Goal: Navigation & Orientation: Find specific page/section

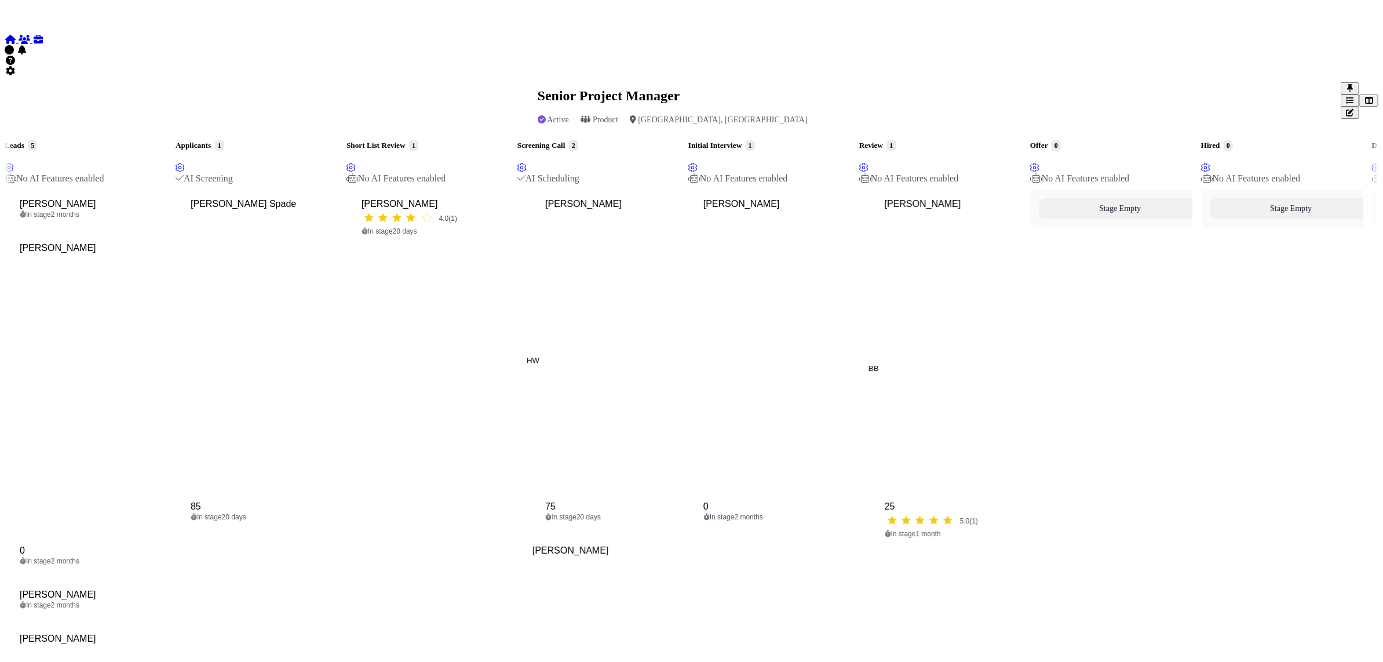
click at [16, 35] on icon at bounding box center [11, 39] width 12 height 9
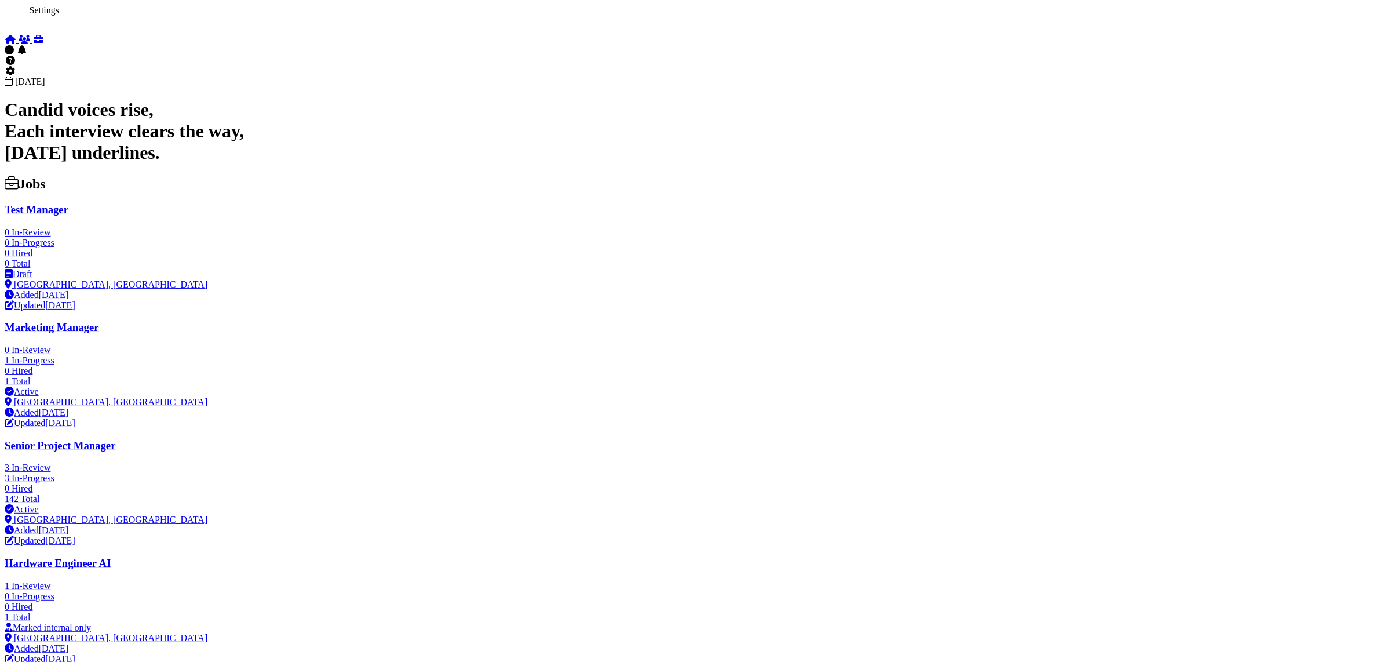
click at [16, 75] on icon at bounding box center [11, 70] width 12 height 9
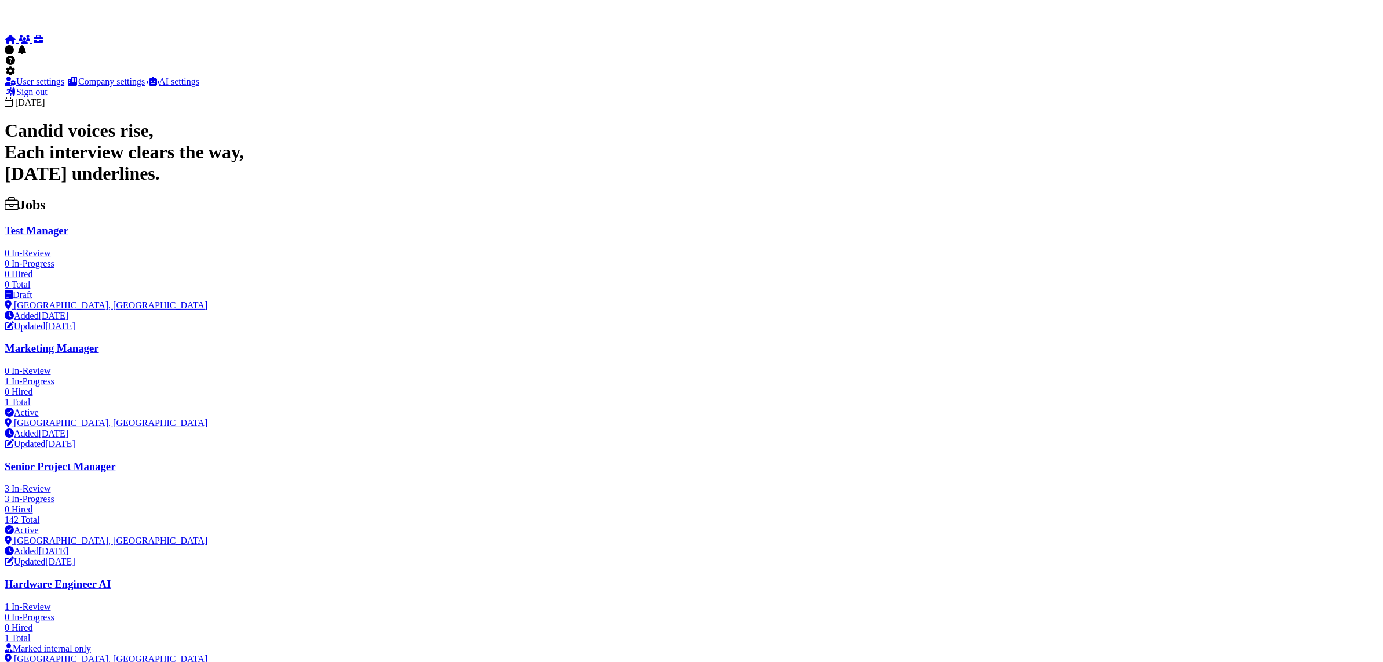
click at [452, 120] on h1 "Candid voices rise, Each interview clears the way, Thursday underlines." at bounding box center [692, 152] width 1374 height 64
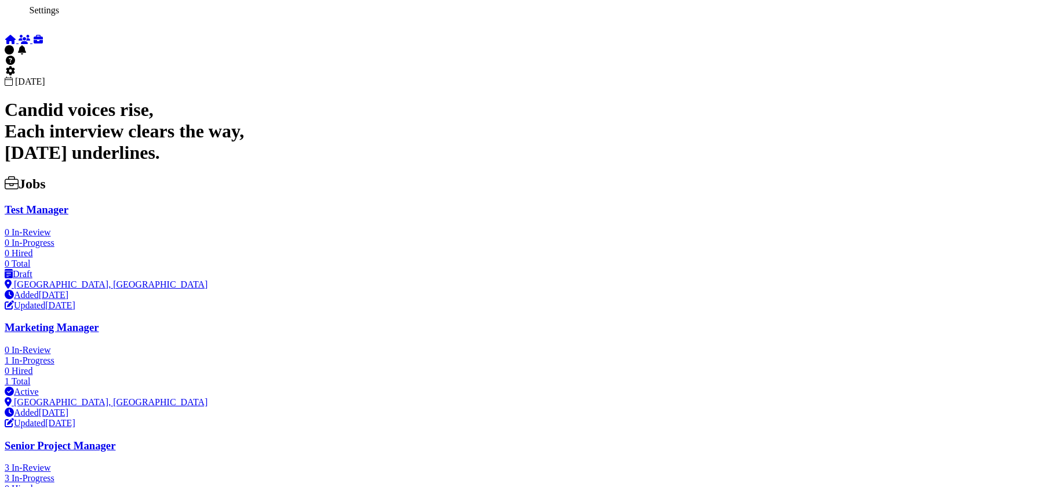
click at [16, 75] on icon at bounding box center [11, 70] width 12 height 9
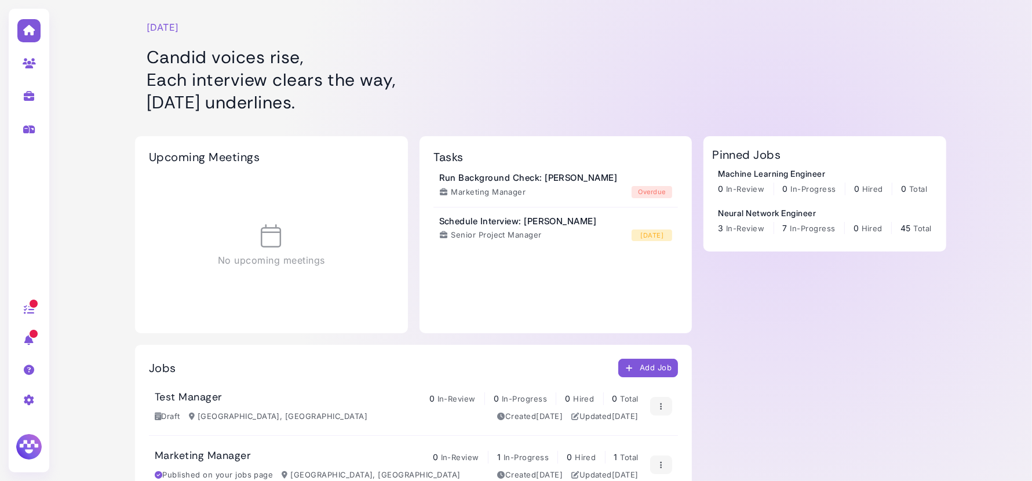
scroll to position [3, 0]
